Goal: Browse casually

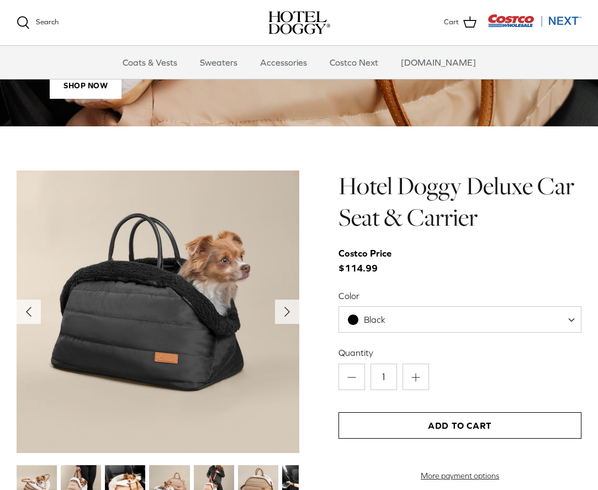
scroll to position [968, 0]
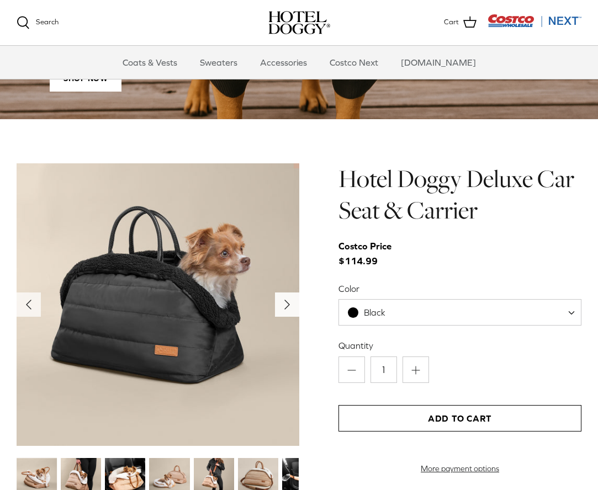
click at [289, 299] on icon "Right" at bounding box center [287, 305] width 18 height 18
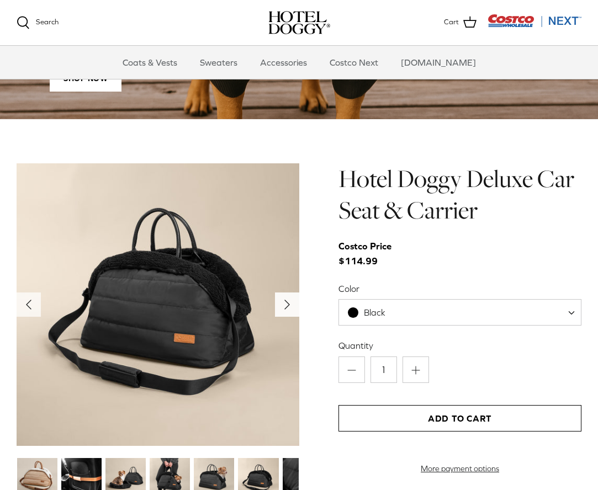
click at [289, 299] on icon "Right" at bounding box center [287, 305] width 18 height 18
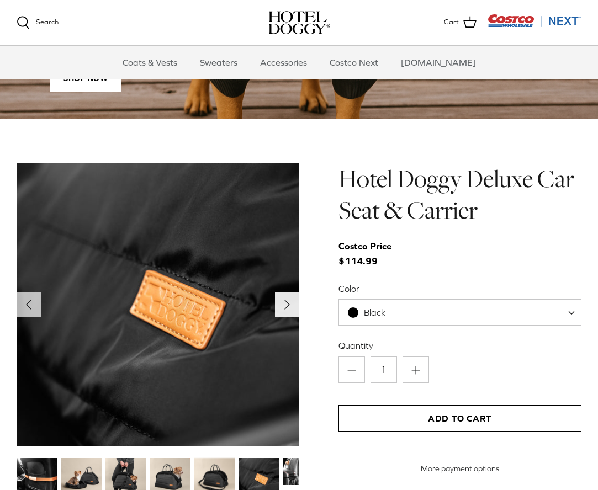
click at [289, 299] on icon "Right" at bounding box center [287, 305] width 18 height 18
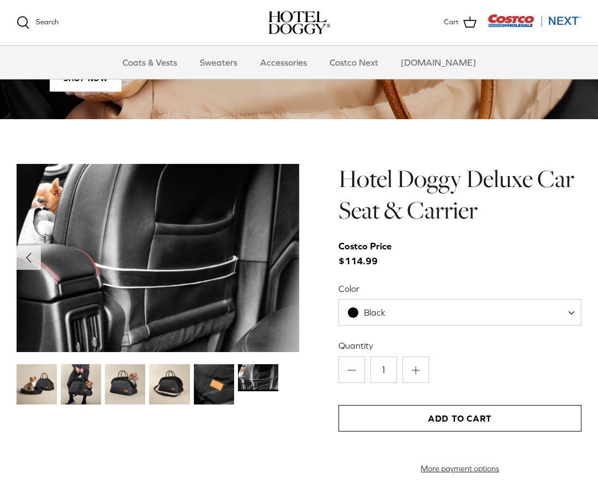
click at [289, 299] on img at bounding box center [158, 257] width 283 height 189
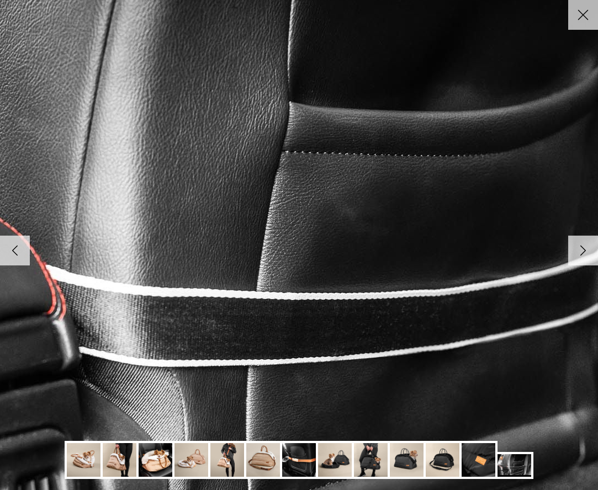
click at [289, 299] on img at bounding box center [299, 245] width 1131 height 755
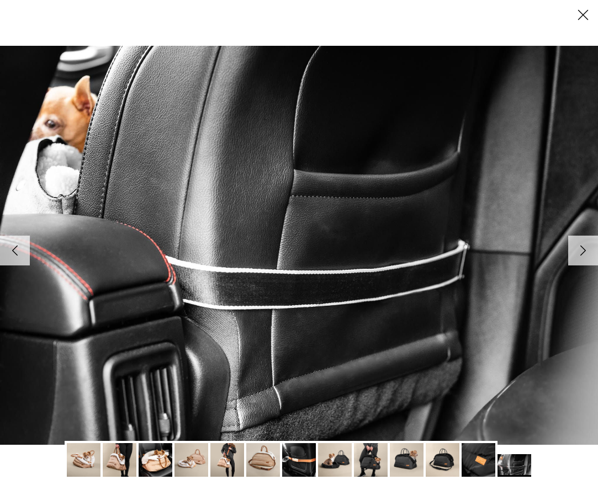
click at [579, 253] on icon "Right" at bounding box center [583, 250] width 19 height 19
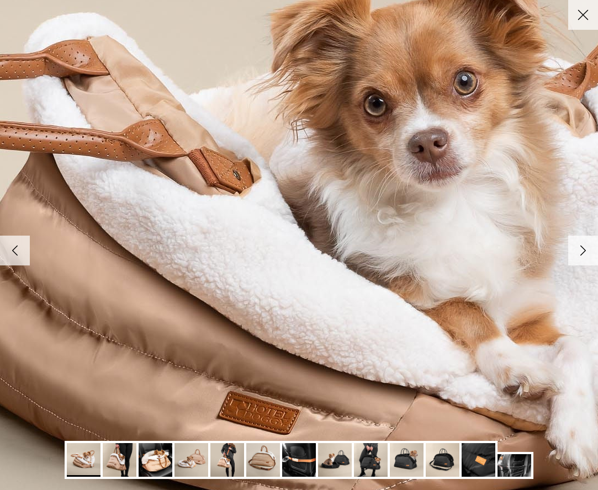
click at [579, 253] on icon "Right" at bounding box center [583, 250] width 19 height 19
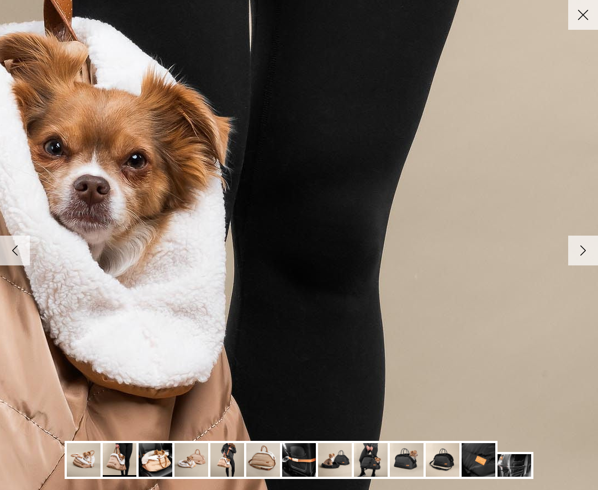
click at [578, 254] on icon "Right" at bounding box center [583, 250] width 19 height 19
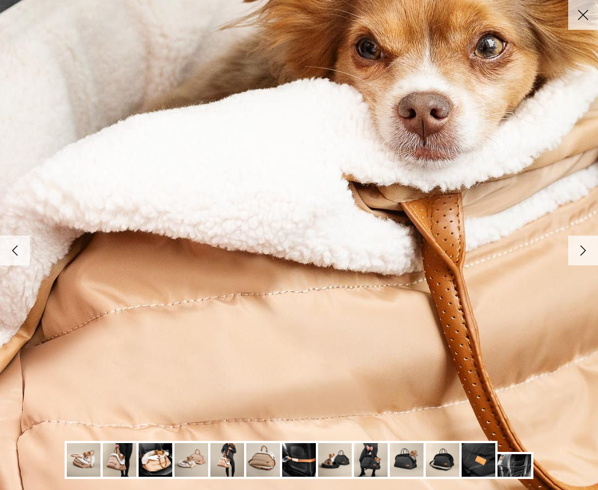
click at [578, 254] on icon "Right" at bounding box center [583, 250] width 19 height 19
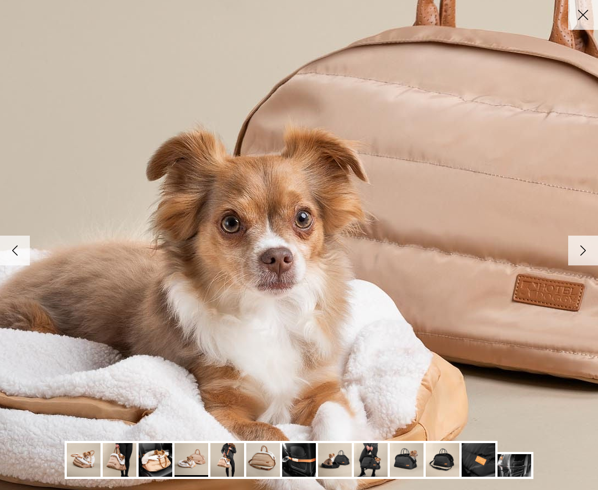
click at [578, 254] on icon "Right" at bounding box center [583, 250] width 19 height 19
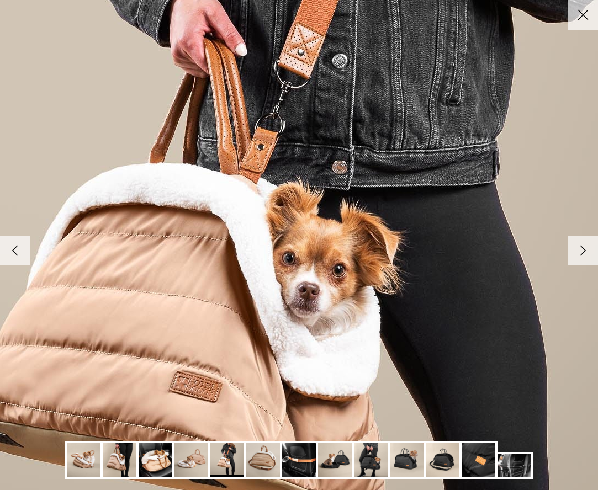
click at [578, 254] on icon "Right" at bounding box center [583, 250] width 19 height 19
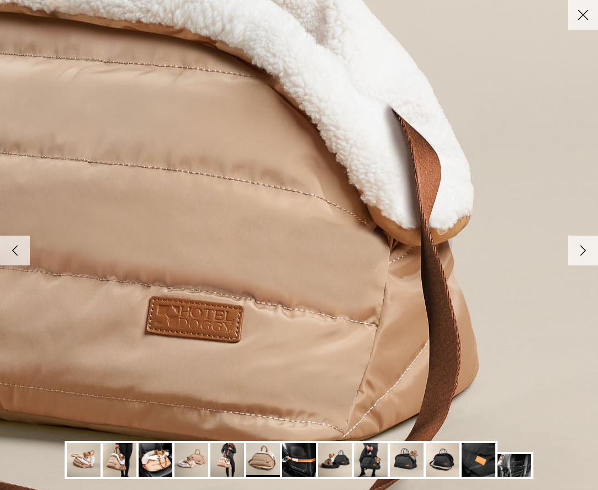
click at [577, 255] on icon "Right" at bounding box center [583, 250] width 19 height 19
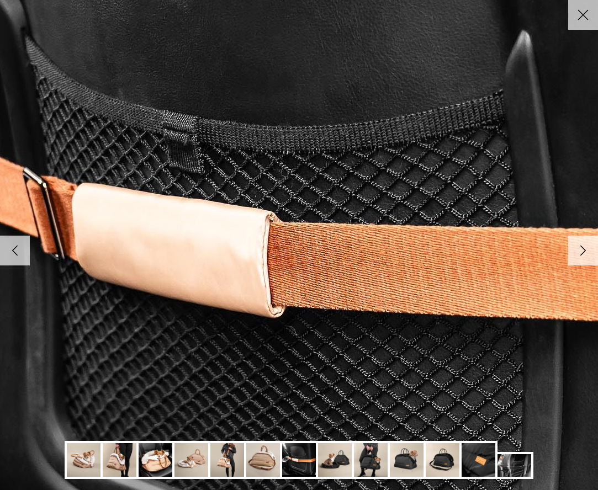
click at [577, 255] on icon "Right" at bounding box center [583, 250] width 19 height 19
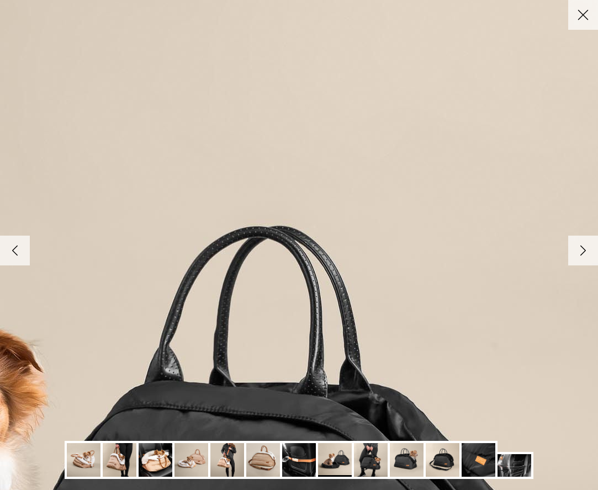
click at [575, 15] on icon "Close" at bounding box center [583, 15] width 19 height 19
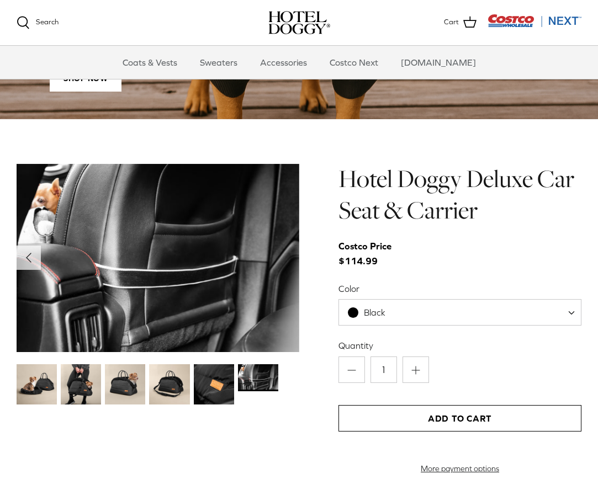
click at [572, 20] on img "Costco Next" at bounding box center [535, 21] width 94 height 14
